Goal: Complete application form: Complete application form

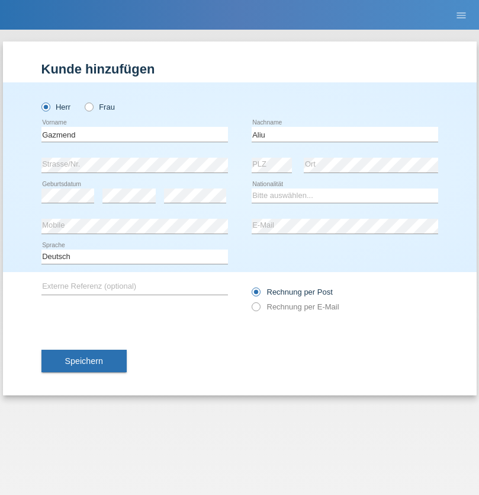
type input "Aliu"
select select "CH"
select select "en"
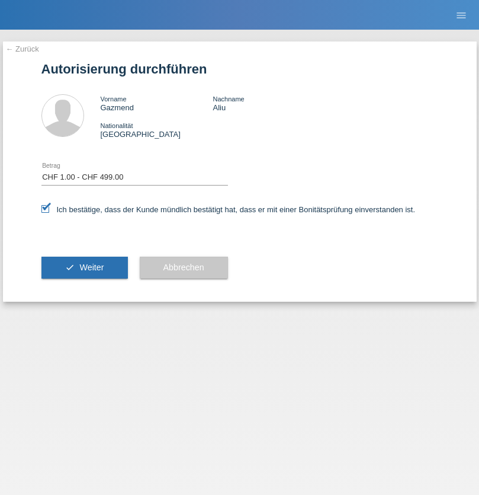
select select "1"
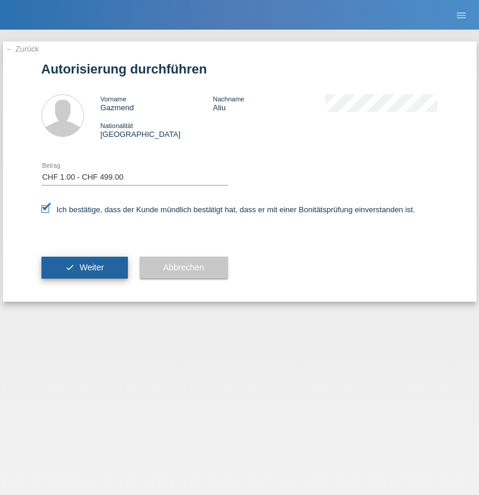
click at [84, 267] on span "Weiter" at bounding box center [91, 267] width 24 height 9
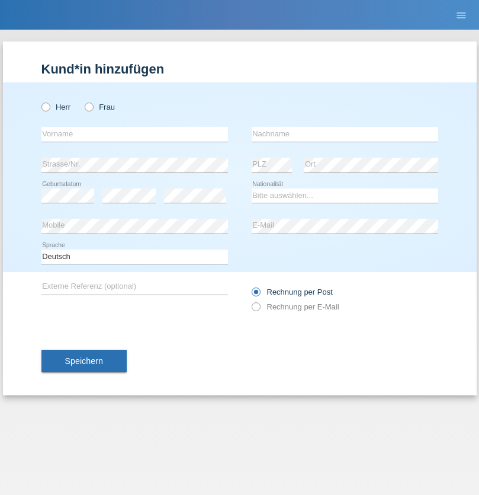
radio input "true"
click at [135, 134] on input "text" at bounding box center [134, 134] width 187 height 15
type input "Gazmend"
click at [345, 134] on input "text" at bounding box center [345, 134] width 187 height 15
type input "Aliu"
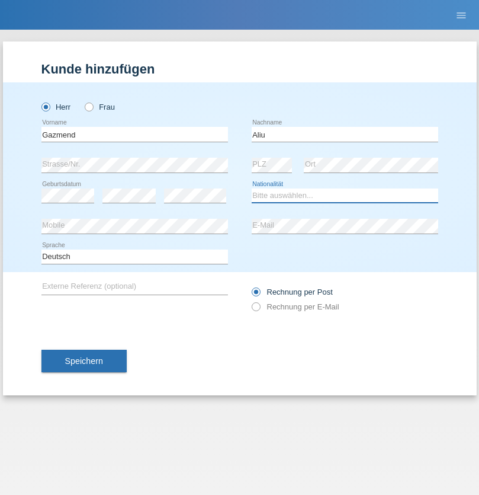
select select "CH"
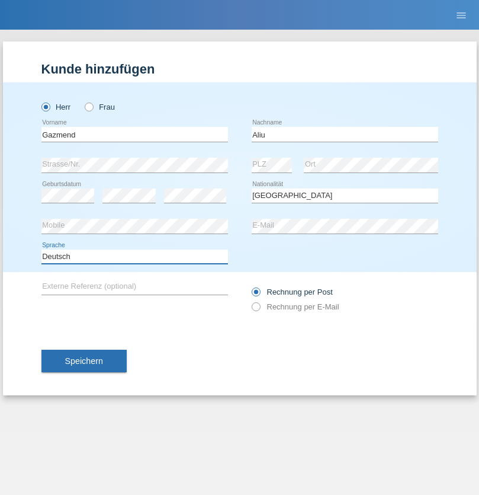
select select "en"
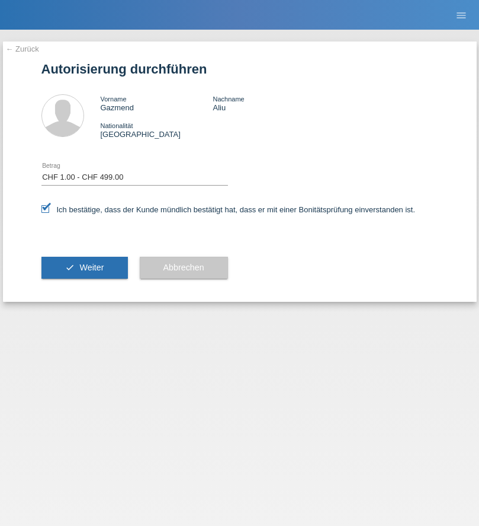
select select "1"
click at [84, 267] on span "Weiter" at bounding box center [91, 267] width 24 height 9
